Goal: Information Seeking & Learning: Learn about a topic

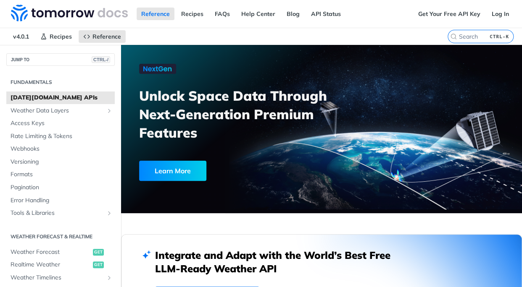
click at [210, 247] on div "Integrate and Adapt with the World’s Best Free LLM-Ready Weather API Start Buil…" at bounding box center [321, 278] width 401 height 88
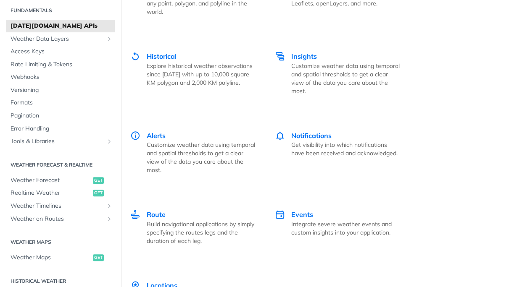
scroll to position [1591, 0]
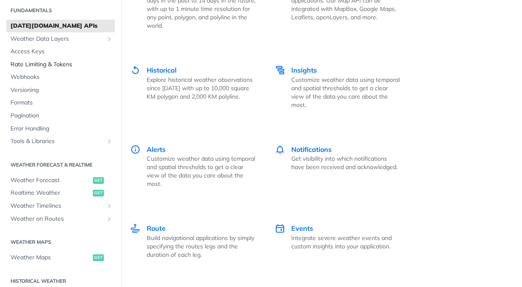
click at [43, 68] on span "Rate Limiting & Tokens" at bounding box center [62, 64] width 102 height 8
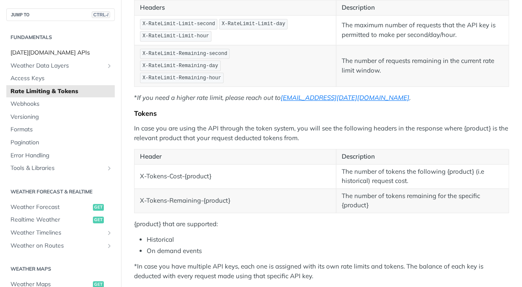
click at [40, 52] on span "[DATE][DOMAIN_NAME] APIs" at bounding box center [62, 53] width 102 height 8
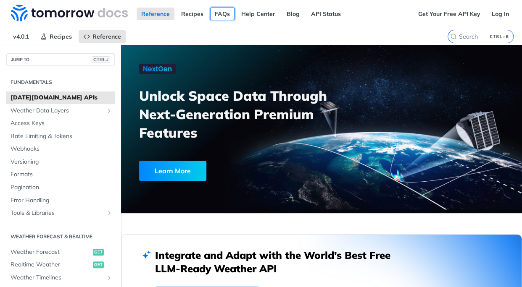
click at [219, 13] on link "FAQs" at bounding box center [222, 14] width 24 height 13
click at [423, 14] on link "Get Your Free API Key" at bounding box center [448, 14] width 71 height 13
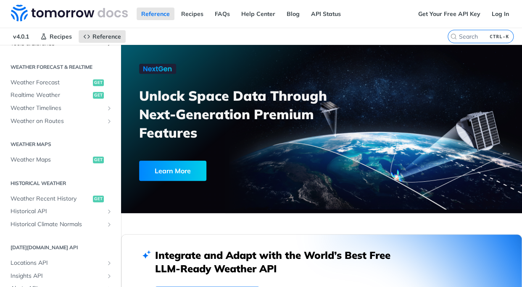
scroll to position [271, 0]
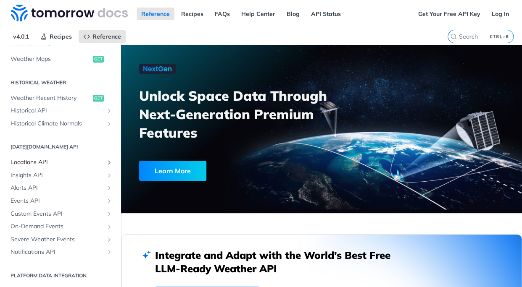
click at [32, 161] on span "Locations API" at bounding box center [57, 162] width 93 height 8
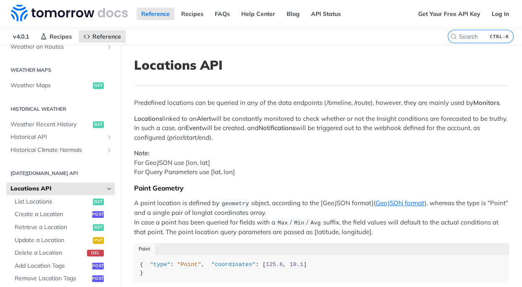
scroll to position [244, 0]
click at [46, 123] on span "Weather Recent History" at bounding box center [51, 125] width 80 height 8
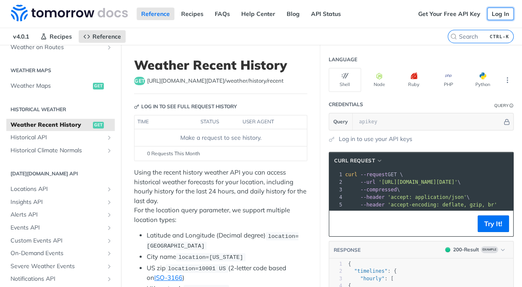
click at [492, 12] on link "Log In" at bounding box center [500, 14] width 26 height 13
